Goal: Task Accomplishment & Management: Use online tool/utility

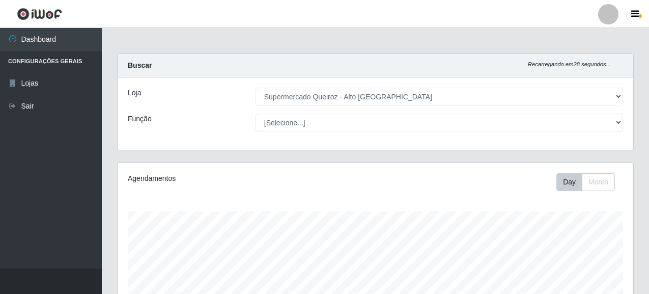
select select "496"
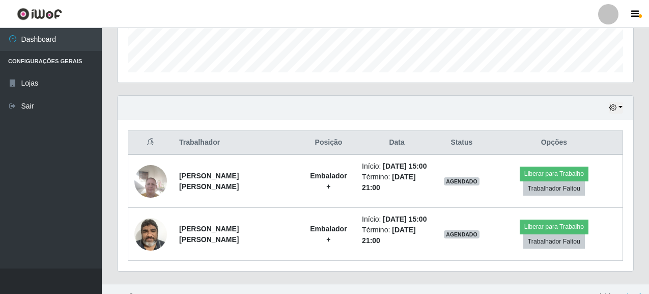
scroll to position [211, 516]
click at [621, 107] on button "button" at bounding box center [616, 108] width 14 height 12
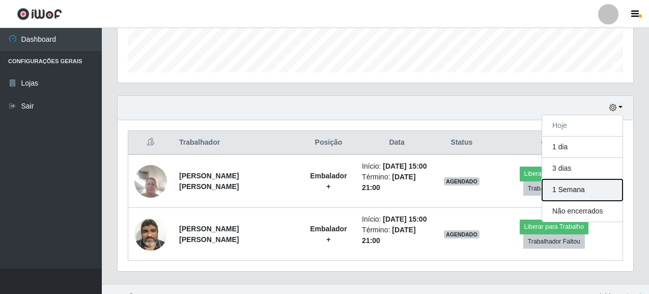
click at [571, 190] on button "1 Semana" at bounding box center [582, 189] width 80 height 21
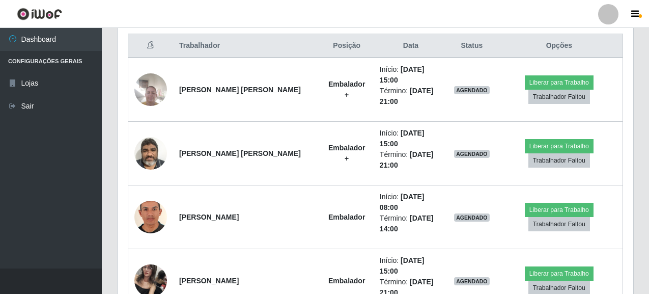
scroll to position [287, 0]
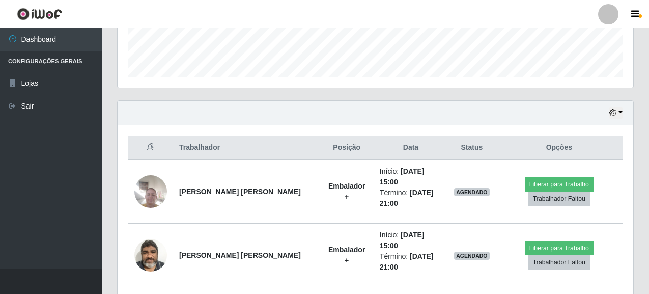
click at [623, 113] on div "Hoje 1 dia 3 dias 1 Semana Não encerrados" at bounding box center [376, 113] width 516 height 24
click at [619, 113] on button "button" at bounding box center [616, 113] width 14 height 12
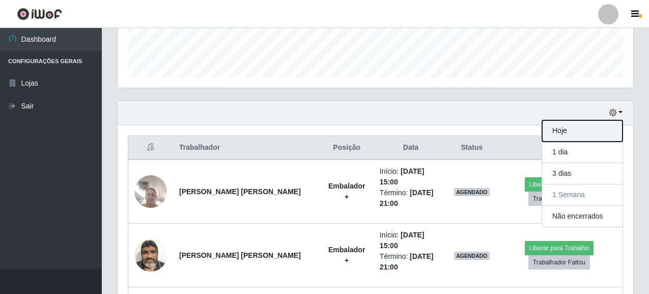
click at [563, 130] on button "Hoje" at bounding box center [582, 130] width 80 height 21
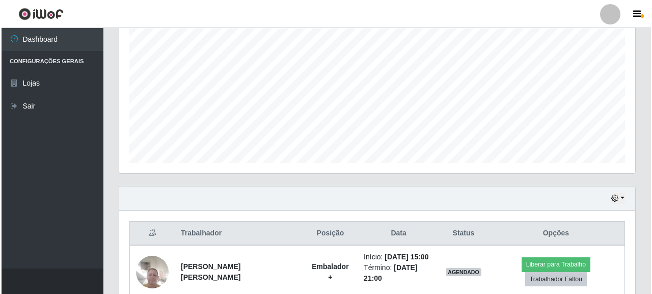
scroll to position [292, 0]
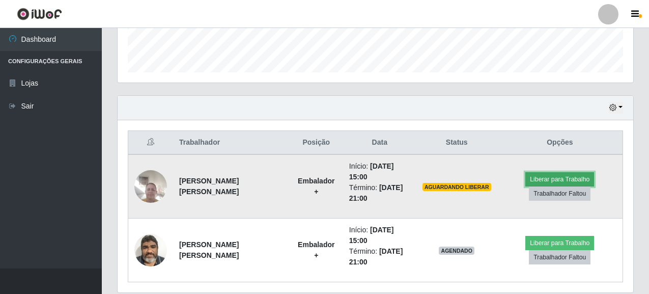
click at [558, 172] on button "Liberar para Trabalho" at bounding box center [559, 179] width 69 height 14
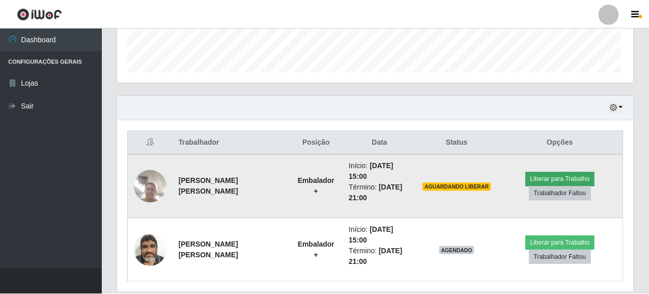
scroll to position [211, 510]
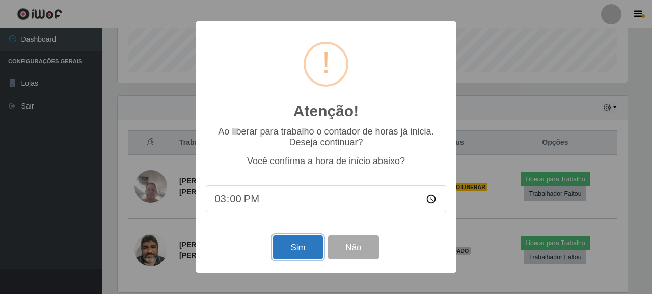
click at [289, 250] on button "Sim" at bounding box center [297, 247] width 49 height 24
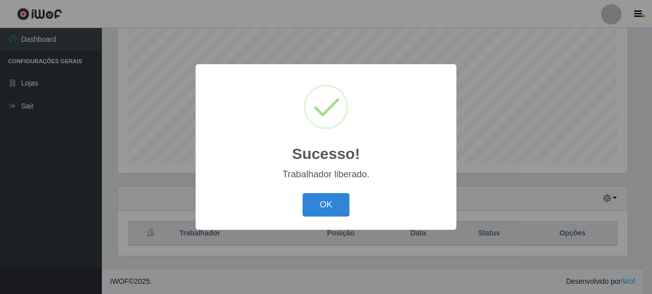
click at [543, 225] on div "Sucesso! × Trabalhador liberado. OK Cancel" at bounding box center [326, 147] width 652 height 294
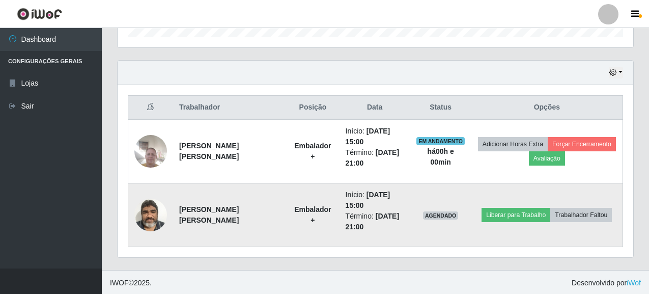
scroll to position [328, 0]
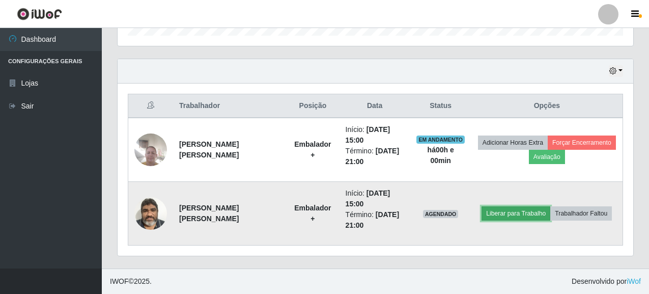
click at [524, 217] on button "Liberar para Trabalho" at bounding box center [516, 213] width 69 height 14
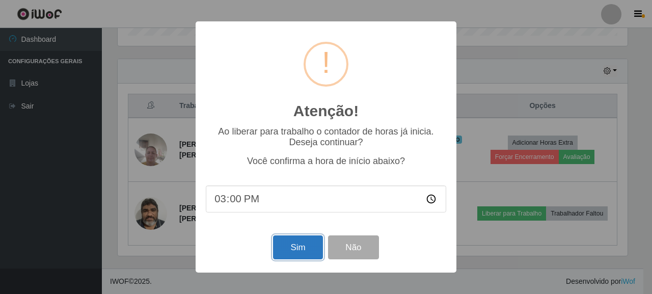
click at [306, 252] on button "Sim" at bounding box center [297, 247] width 49 height 24
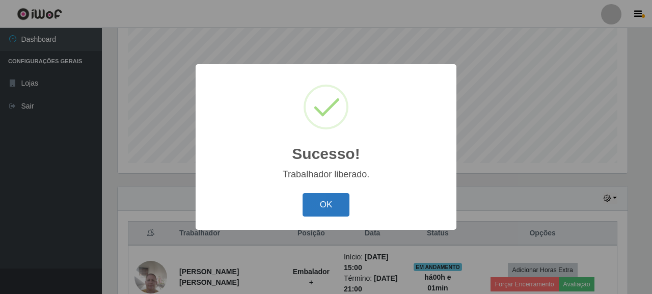
click at [323, 206] on button "OK" at bounding box center [325, 205] width 47 height 24
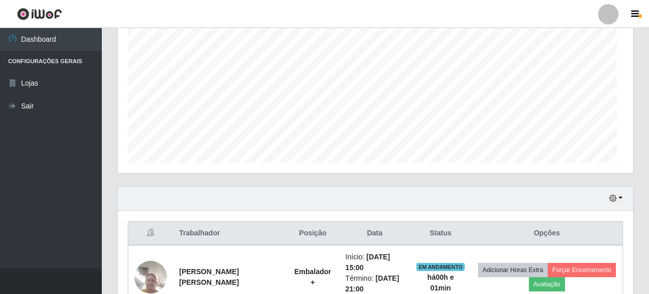
scroll to position [211, 516]
